Goal: Task Accomplishment & Management: Manage account settings

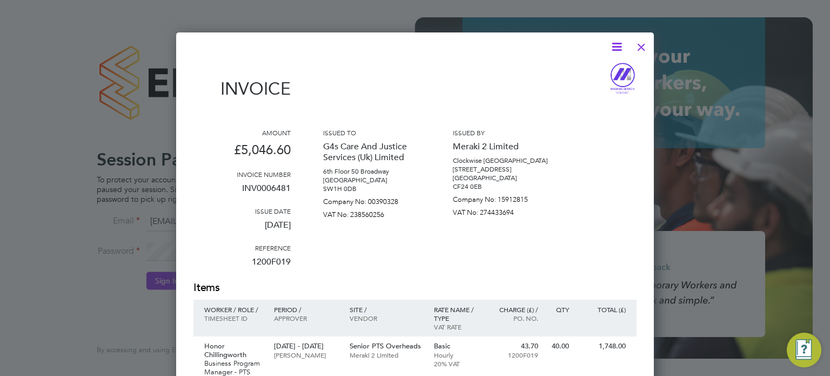
scroll to position [692, 478]
click at [642, 45] on div at bounding box center [641, 44] width 19 height 19
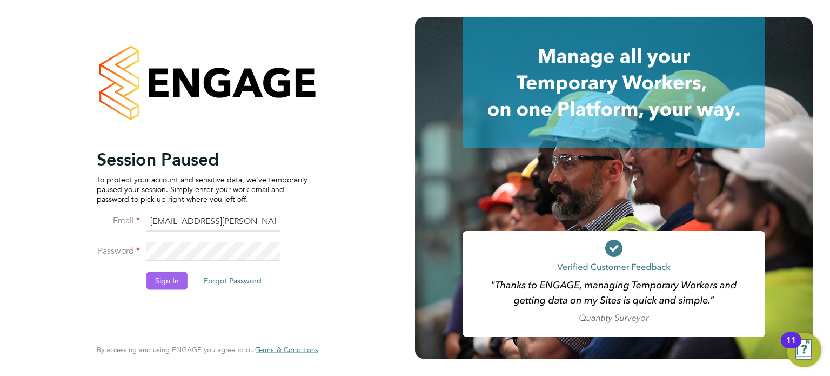
click at [163, 278] on button "Sign In" at bounding box center [166, 280] width 41 height 17
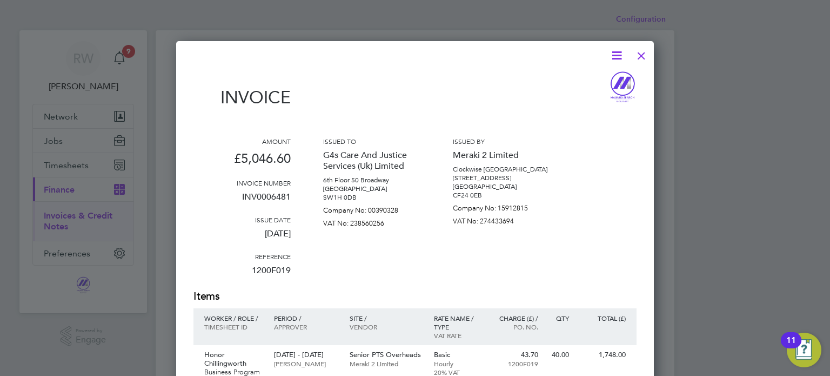
click at [644, 52] on div at bounding box center [641, 52] width 19 height 19
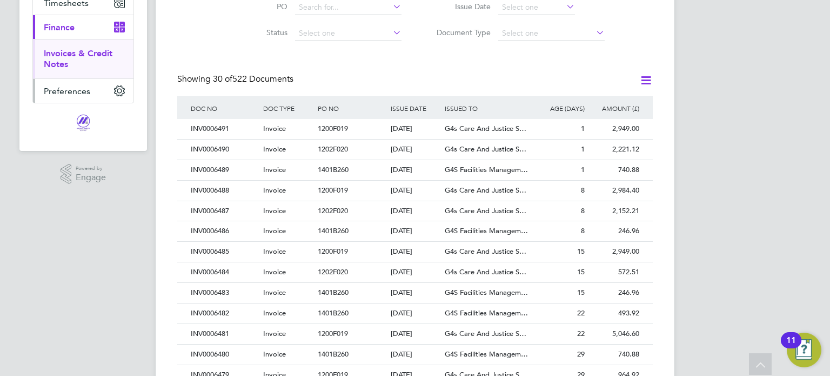
click at [119, 89] on circle "Main navigation" at bounding box center [119, 90] width 3 height 3
